Goal: Information Seeking & Learning: Check status

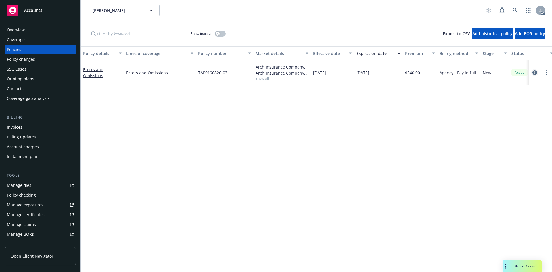
click at [534, 72] on icon "circleInformation" at bounding box center [534, 72] width 5 height 5
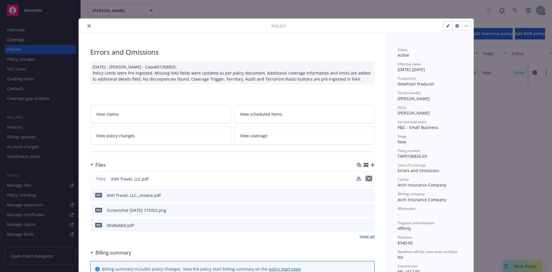
click at [366, 178] on icon "preview file" at bounding box center [368, 178] width 5 height 4
click at [367, 226] on icon "preview file" at bounding box center [368, 224] width 5 height 4
click at [87, 26] on icon "close" at bounding box center [88, 25] width 3 height 3
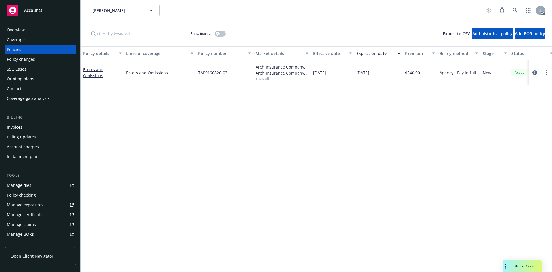
click at [20, 55] on div "Policy changes" at bounding box center [21, 59] width 28 height 9
